Goal: Transaction & Acquisition: Purchase product/service

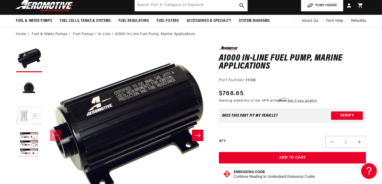
click at [27, 112] on button "Load image 3 in gallery view" at bounding box center [29, 116] width 26 height 26
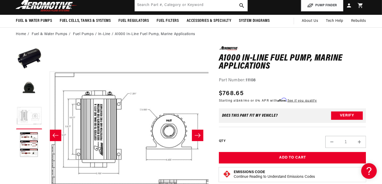
scroll to position [0, 328]
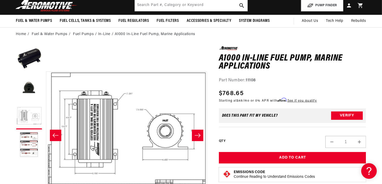
click at [26, 138] on button "Load image 4 in gallery view" at bounding box center [29, 145] width 26 height 26
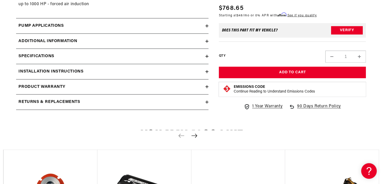
scroll to position [364, 0]
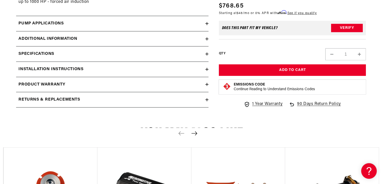
click at [111, 25] on div "Pump Applications" at bounding box center [110, 23] width 189 height 7
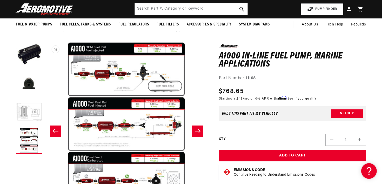
scroll to position [0, 0]
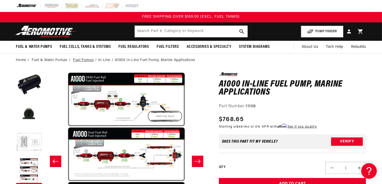
click at [79, 59] on link "Fuel Pumps" at bounding box center [83, 60] width 21 height 6
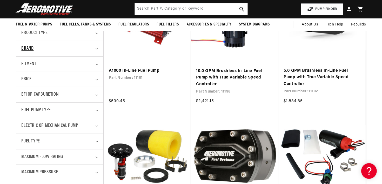
scroll to position [130, 0]
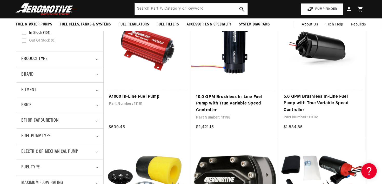
click at [64, 59] on div "Product type" at bounding box center [58, 59] width 72 height 8
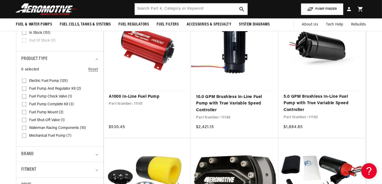
click at [25, 80] on input "Electric Fuel Pump (125) Electric Fuel Pump (125 products)" at bounding box center [24, 82] width 4 height 4
checkbox input "true"
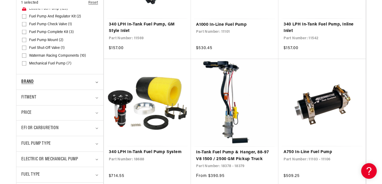
scroll to position [208, 0]
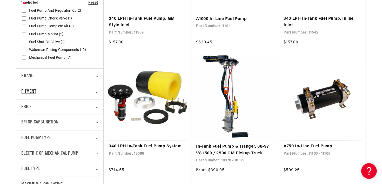
click at [71, 90] on div "Fitment" at bounding box center [58, 92] width 72 height 8
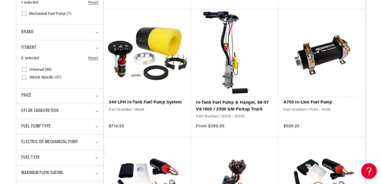
scroll to position [260, 0]
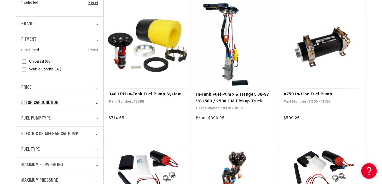
click at [69, 101] on div "EFI or Carburetion" at bounding box center [58, 103] width 72 height 8
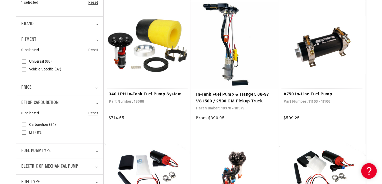
click at [24, 124] on input "Carburetion (94) Carburetion (94 products)" at bounding box center [24, 126] width 4 height 4
checkbox input "true"
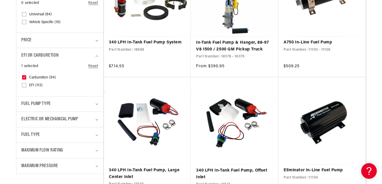
scroll to position [338, 0]
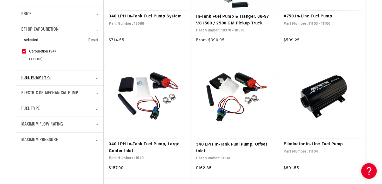
click at [45, 74] on span "Fuel Pump Type" at bounding box center [36, 78] width 29 height 8
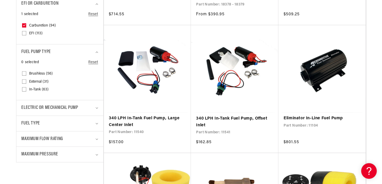
scroll to position [390, 0]
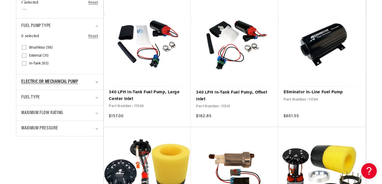
click at [64, 78] on span "Electric or Mechanical Pump" at bounding box center [50, 82] width 57 height 8
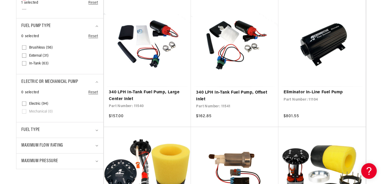
click at [24, 103] on input "Electric (94) Electric (94 products)" at bounding box center [24, 105] width 4 height 4
checkbox input "true"
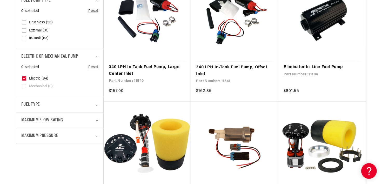
scroll to position [442, 0]
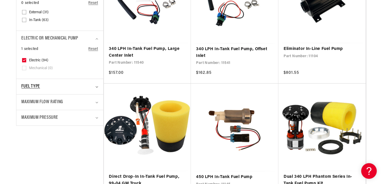
click at [54, 83] on div "Fuel Type" at bounding box center [58, 87] width 72 height 8
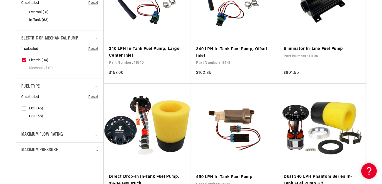
click at [24, 115] on input "Gas (58) Gas (58 products)" at bounding box center [24, 117] width 4 height 4
checkbox input "true"
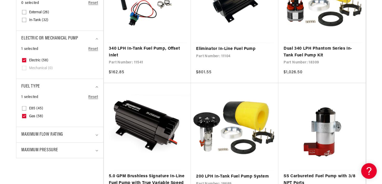
scroll to position [494, 0]
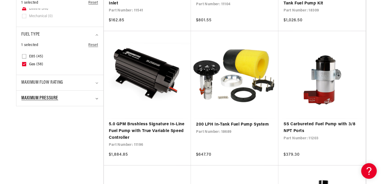
click at [57, 95] on span "Maximum Pressure" at bounding box center [40, 99] width 37 height 8
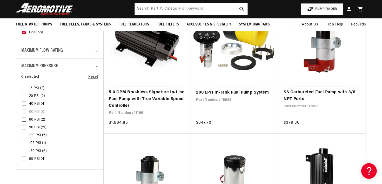
scroll to position [520, 0]
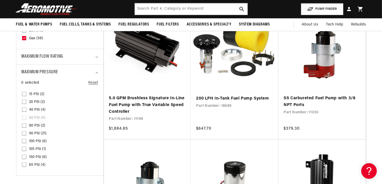
click at [24, 93] on input "15 PSI (2) 15 PSI (2 products)" at bounding box center [24, 95] width 4 height 4
checkbox input "true"
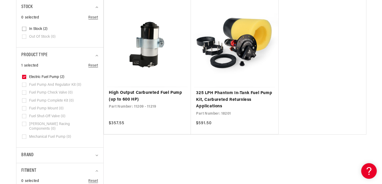
scroll to position [156, 0]
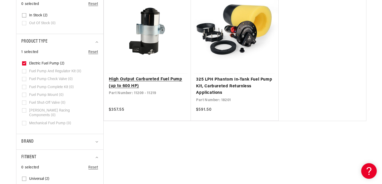
click at [133, 79] on link "High Output Carbureted Fuel Pump (up to 600 HP)" at bounding box center [147, 82] width 77 height 13
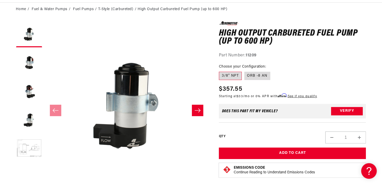
scroll to position [52, 0]
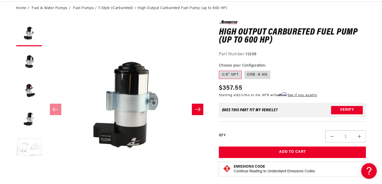
click at [33, 145] on button "Load image 5 in gallery view" at bounding box center [29, 148] width 26 height 26
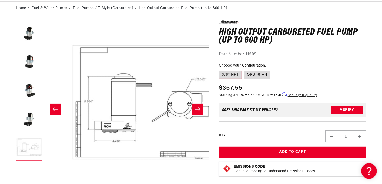
scroll to position [0, 656]
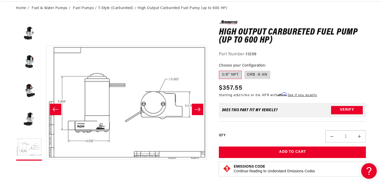
click at [52, 107] on icon "Slide left" at bounding box center [55, 109] width 6 height 5
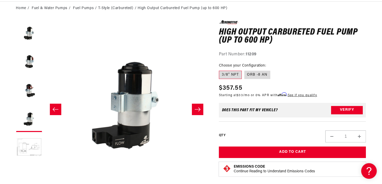
click at [52, 107] on icon "Slide left" at bounding box center [55, 109] width 6 height 5
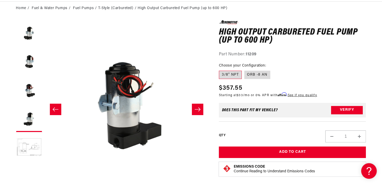
scroll to position [0, 328]
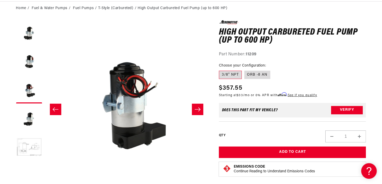
click at [52, 107] on icon "Slide left" at bounding box center [55, 109] width 6 height 5
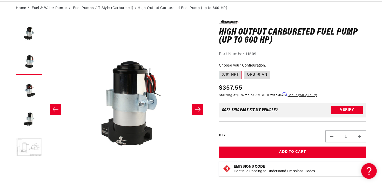
click at [52, 107] on icon "Slide left" at bounding box center [55, 109] width 6 height 5
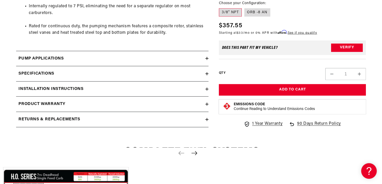
scroll to position [364, 0]
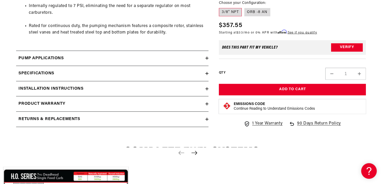
click at [31, 57] on h2 "Pump Applications" at bounding box center [41, 58] width 45 height 7
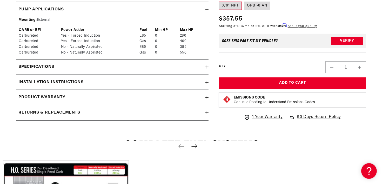
scroll to position [416, 0]
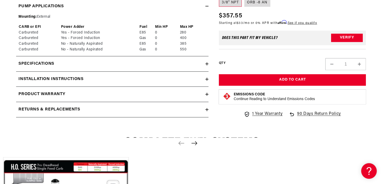
click at [37, 62] on h2 "Specifications" at bounding box center [37, 64] width 36 height 7
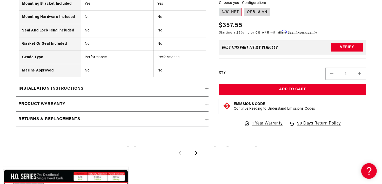
scroll to position [831, 0]
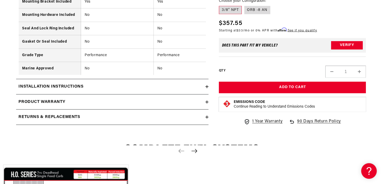
click at [38, 88] on h2 "Installation Instructions" at bounding box center [51, 86] width 65 height 7
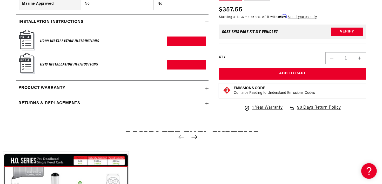
scroll to position [935, 0]
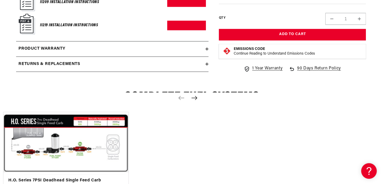
click at [36, 50] on h2 "Product warranty" at bounding box center [42, 49] width 47 height 7
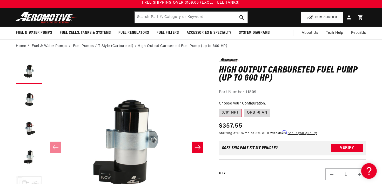
scroll to position [78, 0]
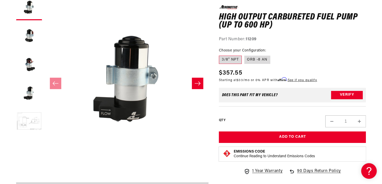
click at [29, 119] on button "Load image 5 in gallery view" at bounding box center [29, 122] width 26 height 26
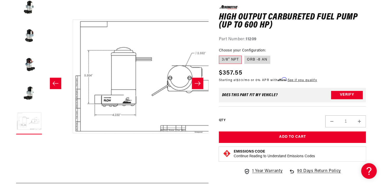
scroll to position [0, 656]
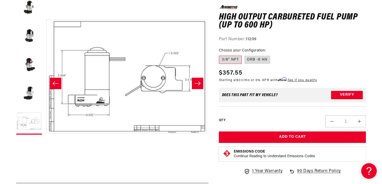
click at [54, 81] on icon "Slide left" at bounding box center [55, 83] width 6 height 5
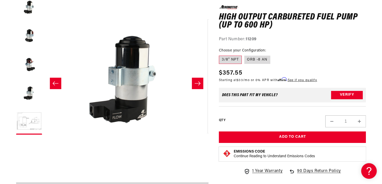
scroll to position [0, 492]
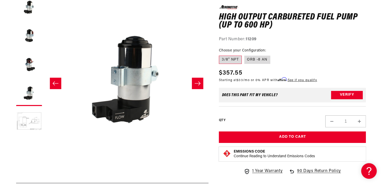
click at [54, 81] on icon "Slide left" at bounding box center [55, 83] width 6 height 5
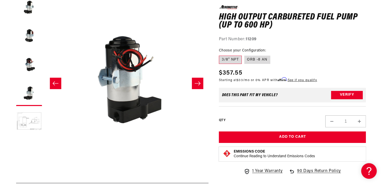
scroll to position [0, 328]
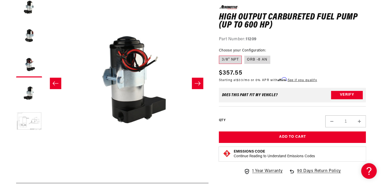
click at [54, 81] on icon "Slide left" at bounding box center [55, 83] width 6 height 5
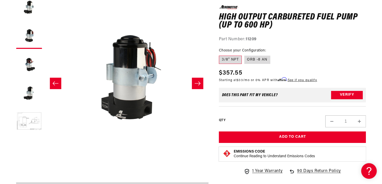
click at [54, 81] on icon "Slide left" at bounding box center [55, 83] width 6 height 5
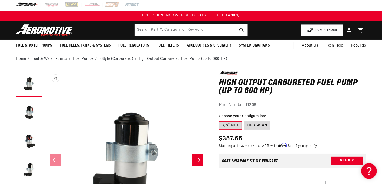
scroll to position [0, 0]
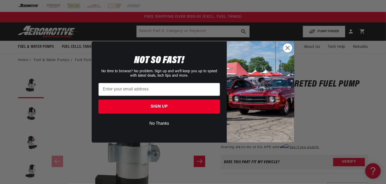
click at [289, 49] on circle "Close dialog" at bounding box center [287, 48] width 9 height 9
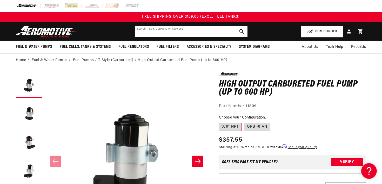
click at [153, 32] on input "text" at bounding box center [191, 31] width 113 height 11
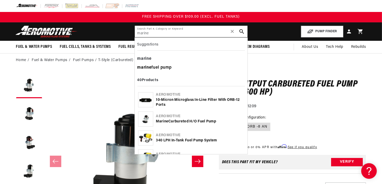
type input "marine"
click at [153, 67] on div "marine fuel pump" at bounding box center [191, 67] width 108 height 9
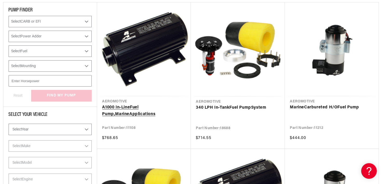
scroll to position [104, 0]
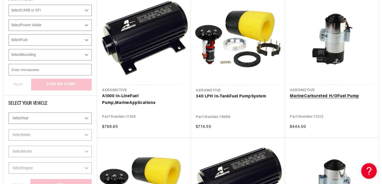
click at [321, 95] on link "Marine Carbureted H/O Fuel Pump" at bounding box center [331, 96] width 83 height 7
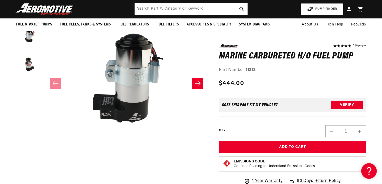
scroll to position [52, 0]
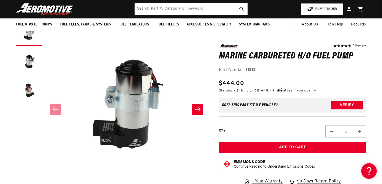
click at [199, 107] on icon "Slide right" at bounding box center [198, 109] width 6 height 5
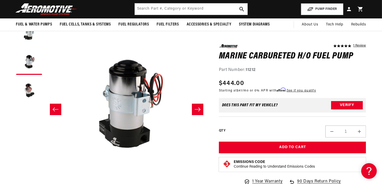
click at [196, 107] on icon "Slide right" at bounding box center [198, 109] width 6 height 5
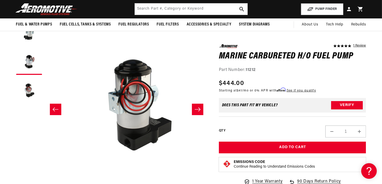
scroll to position [0, 328]
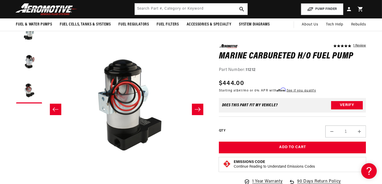
click at [196, 107] on icon "Slide right" at bounding box center [198, 109] width 6 height 5
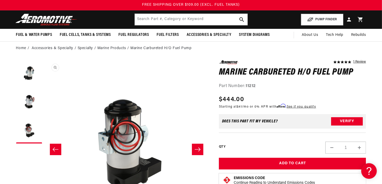
scroll to position [26, 0]
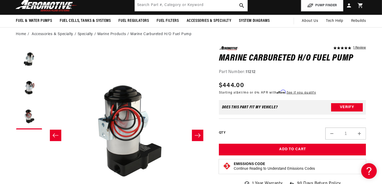
click at [197, 134] on icon "Slide right" at bounding box center [198, 135] width 6 height 5
click at [56, 133] on icon "Slide left" at bounding box center [55, 135] width 6 height 5
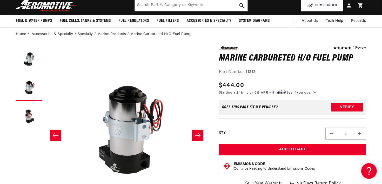
click at [56, 133] on icon "Slide left" at bounding box center [55, 135] width 6 height 5
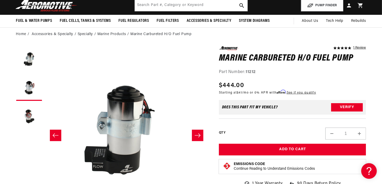
scroll to position [0, 0]
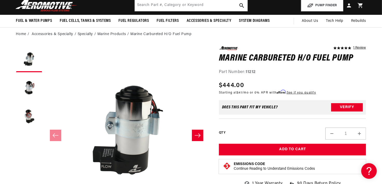
click at [198, 135] on icon "Slide right" at bounding box center [198, 135] width 6 height 5
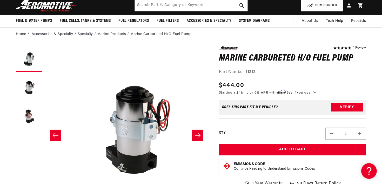
click at [198, 135] on icon "Slide right" at bounding box center [198, 135] width 6 height 5
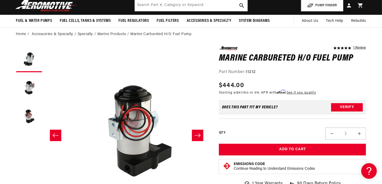
scroll to position [0, 328]
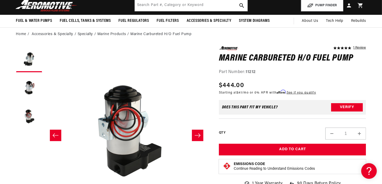
click at [198, 134] on icon "Slide right" at bounding box center [198, 135] width 6 height 5
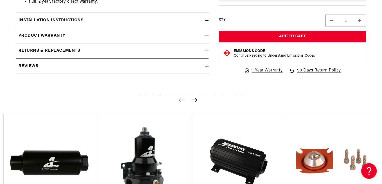
scroll to position [416, 0]
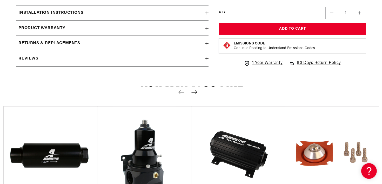
click at [47, 11] on h2 "Installation Instructions" at bounding box center [51, 13] width 65 height 7
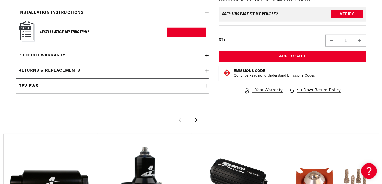
click at [36, 54] on h2 "Product warranty" at bounding box center [42, 55] width 47 height 7
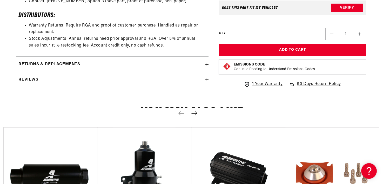
scroll to position [520, 0]
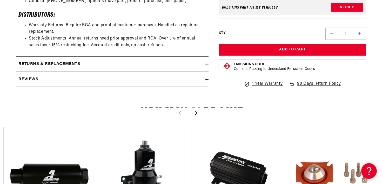
click at [35, 61] on h2 "Returns & replacements" at bounding box center [50, 64] width 62 height 7
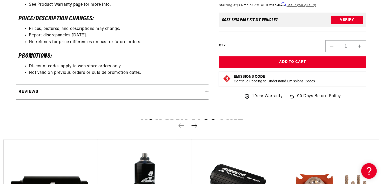
scroll to position [701, 0]
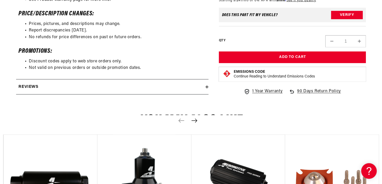
click at [29, 86] on h2 "Reviews" at bounding box center [29, 87] width 20 height 7
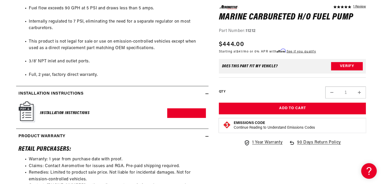
scroll to position [338, 0]
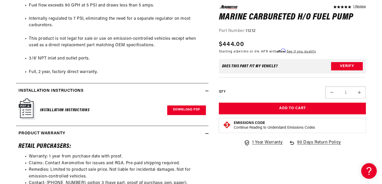
click at [184, 107] on link "Download PDF" at bounding box center [186, 110] width 39 height 10
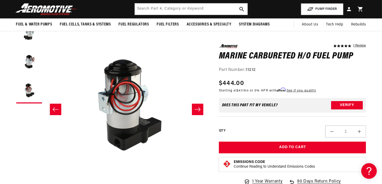
scroll to position [0, 328]
